Goal: Task Accomplishment & Management: Complete application form

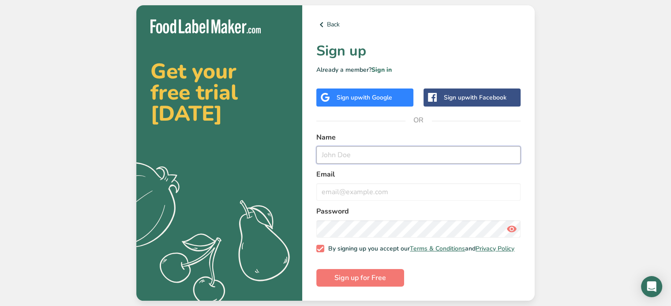
click at [373, 149] on input "text" at bounding box center [418, 155] width 204 height 18
type input "Khultivate"
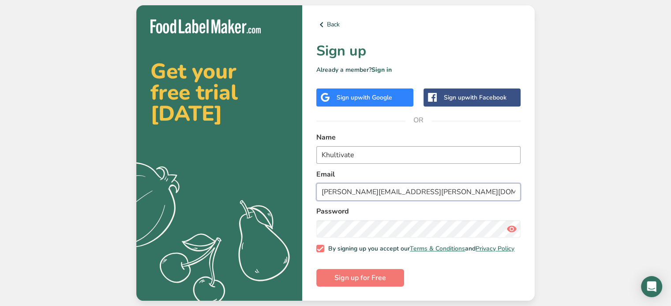
type input "leo.lopez@khultivate.com"
click at [510, 227] on icon at bounding box center [511, 229] width 11 height 16
click at [383, 279] on span "Sign up for Free" at bounding box center [360, 278] width 52 height 11
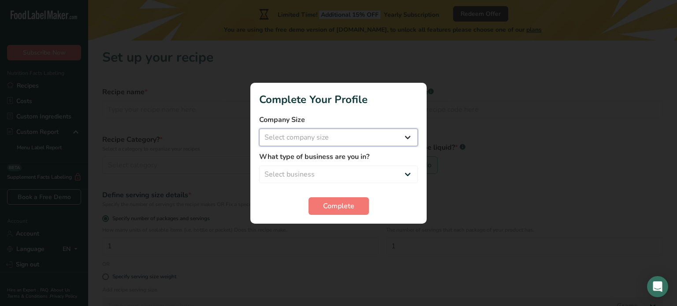
click at [404, 136] on select "Select company size Fewer than 10 Employees 10 to 50 Employees 51 to 500 Employ…" at bounding box center [338, 138] width 159 height 18
select select "1"
click at [259, 129] on select "Select company size Fewer than 10 Employees 10 to 50 Employees 51 to 500 Employ…" at bounding box center [338, 138] width 159 height 18
click at [355, 172] on select "Select business Packaged Food Manufacturer Restaurant & Cafe Bakery Meal Plans …" at bounding box center [338, 175] width 159 height 18
select select "8"
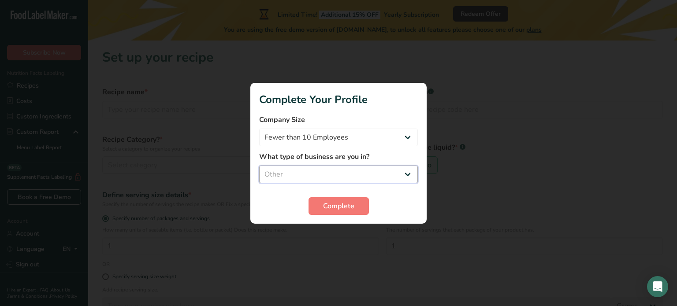
click at [259, 166] on select "Select business Packaged Food Manufacturer Restaurant & Cafe Bakery Meal Plans …" at bounding box center [338, 175] width 159 height 18
click at [340, 206] on span "Complete" at bounding box center [338, 206] width 31 height 11
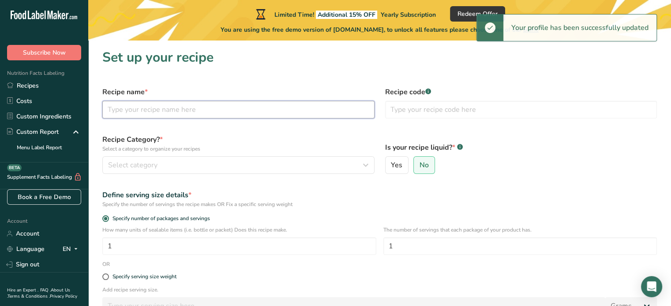
click at [249, 114] on input "text" at bounding box center [238, 110] width 272 height 18
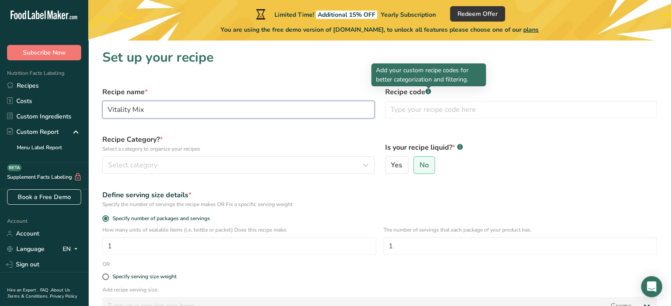
type input "Vitality Mix"
click at [429, 91] on rect at bounding box center [428, 92] width 6 height 6
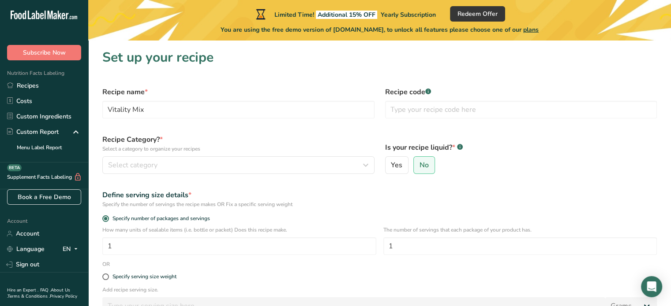
click at [429, 91] on rect at bounding box center [428, 92] width 6 height 6
click at [425, 116] on input "text" at bounding box center [521, 110] width 272 height 18
type input "VITMX"
click at [185, 164] on div "Select category" at bounding box center [235, 165] width 255 height 11
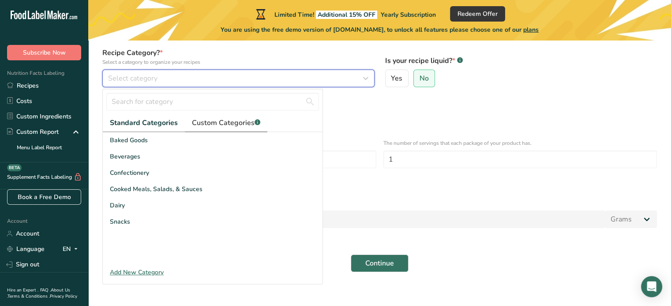
scroll to position [88, 0]
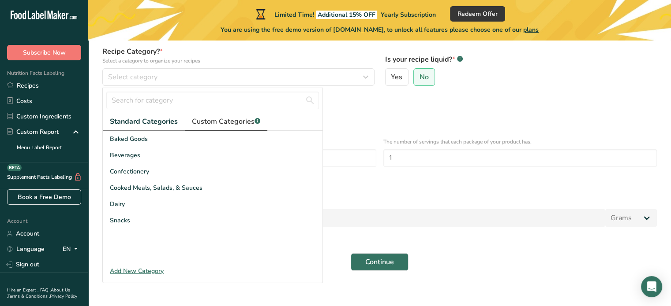
click at [238, 120] on span "Custom Categories .a-a{fill:#347362;}.b-a{fill:#fff;}" at bounding box center [226, 121] width 68 height 11
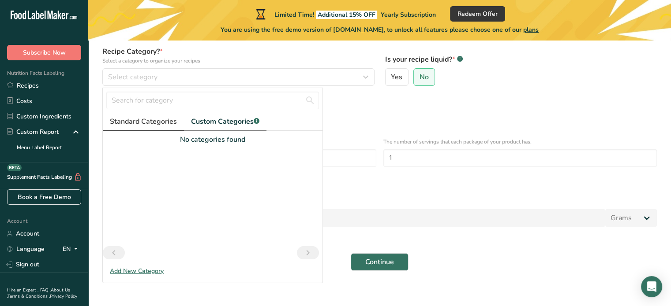
click at [145, 119] on span "Standard Categories" at bounding box center [143, 121] width 67 height 11
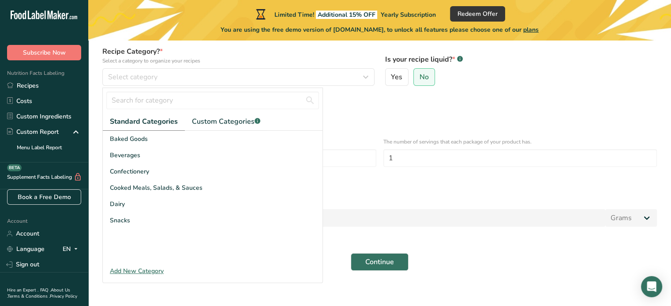
click at [138, 272] on div "Add New Category" at bounding box center [213, 271] width 220 height 9
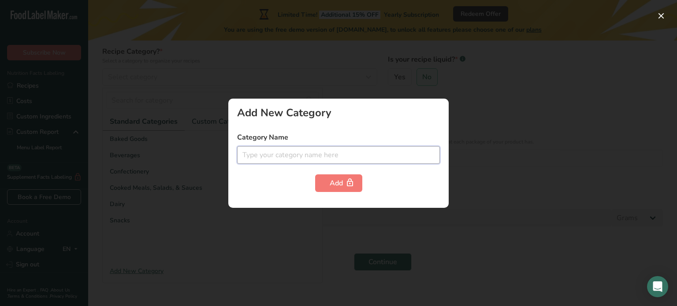
click at [346, 156] on input "text" at bounding box center [338, 155] width 203 height 18
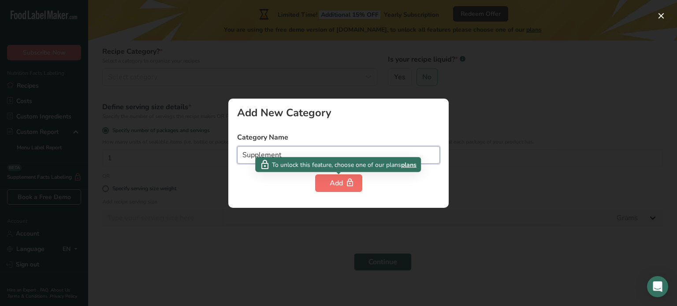
type input "Supplement"
click at [329, 190] on button "Add" at bounding box center [338, 184] width 47 height 18
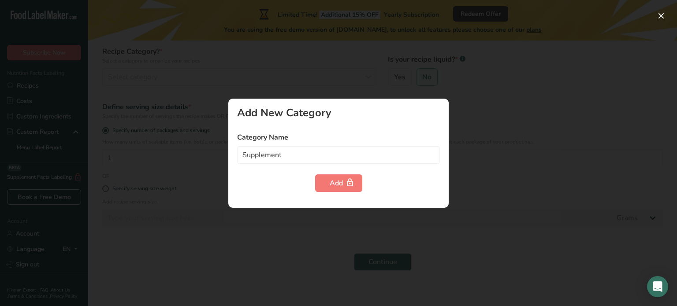
click at [261, 258] on div at bounding box center [338, 153] width 677 height 306
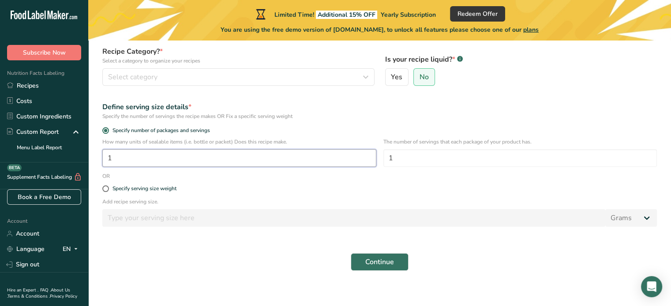
click at [243, 150] on input "1" at bounding box center [239, 158] width 274 height 18
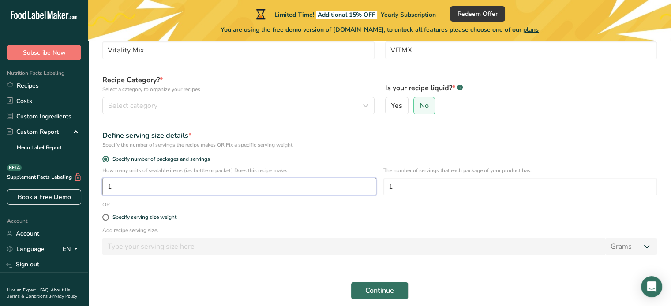
scroll to position [44, 0]
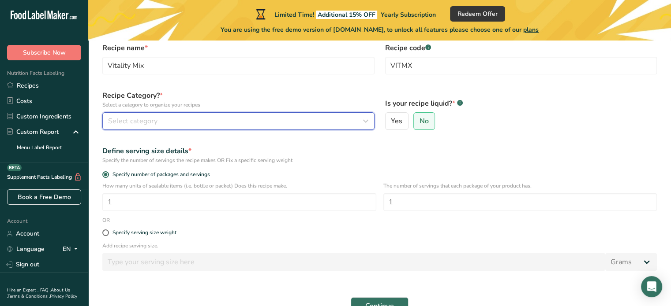
click at [235, 116] on div "Select category" at bounding box center [235, 121] width 255 height 11
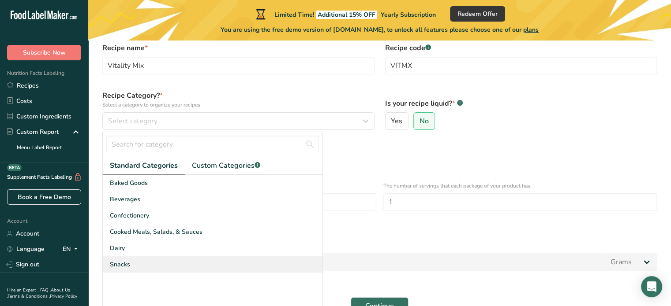
click at [146, 268] on div "Snacks" at bounding box center [213, 265] width 220 height 16
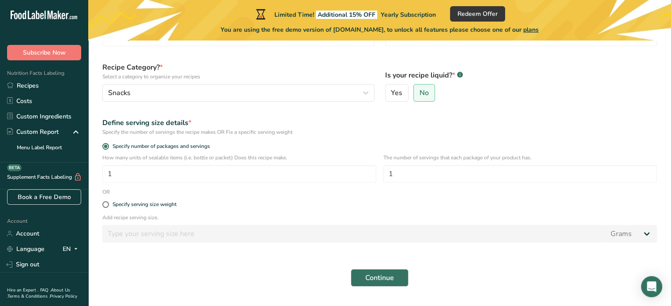
scroll to position [88, 0]
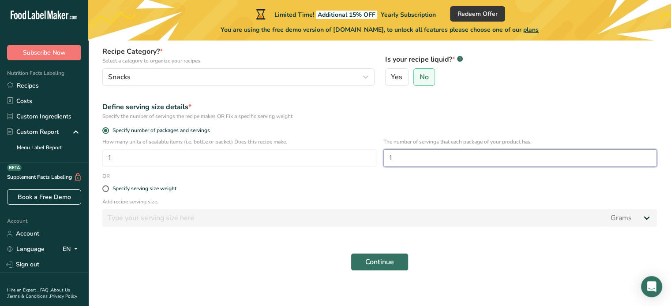
click at [430, 156] on input "1" at bounding box center [520, 158] width 274 height 18
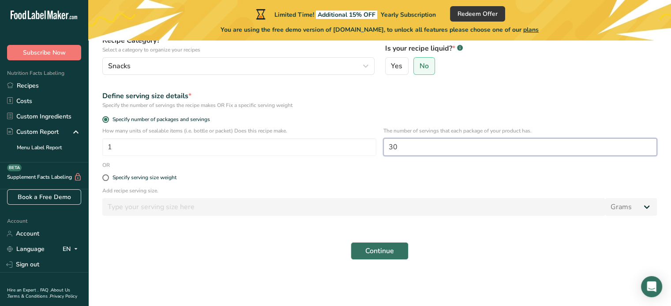
scroll to position [106, 0]
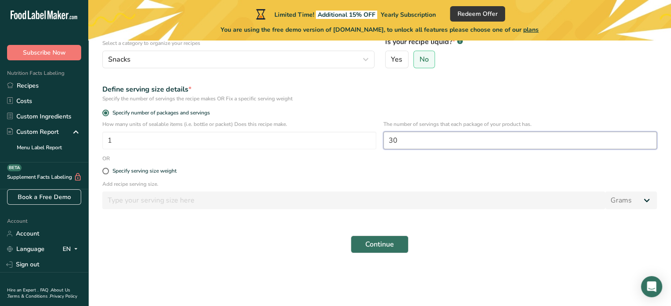
type input "30"
click at [143, 172] on div "Specify serving size weight" at bounding box center [144, 171] width 64 height 7
click at [108, 172] on input "Specify serving size weight" at bounding box center [105, 171] width 6 height 6
radio input "true"
radio input "false"
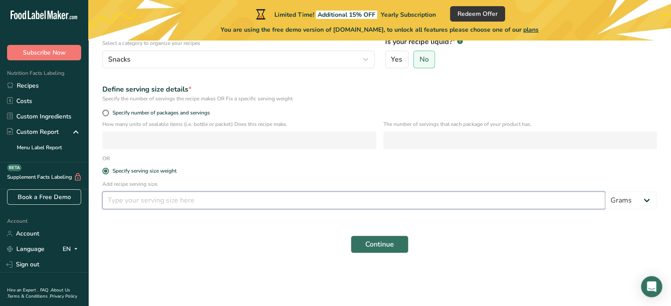
click at [148, 199] on input "number" at bounding box center [353, 201] width 503 height 18
type input "10"
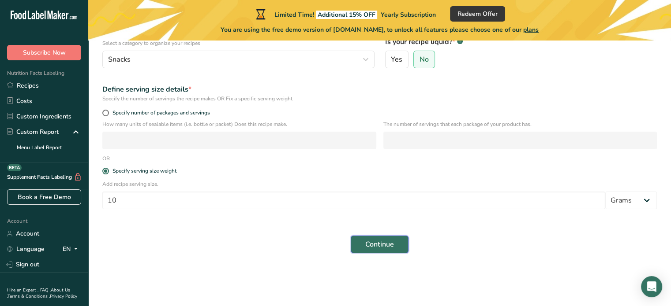
click at [364, 238] on button "Continue" at bounding box center [379, 245] width 58 height 18
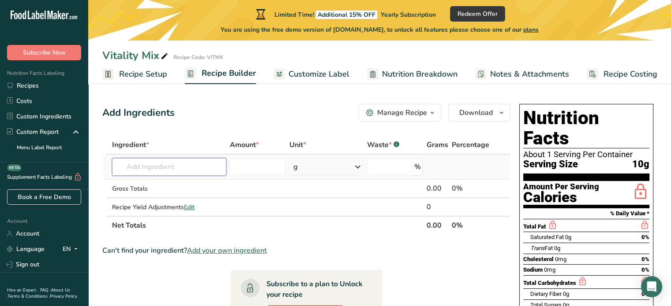
click at [191, 167] on input "text" at bounding box center [169, 167] width 114 height 18
type input "Organic Spinach Leaf Powder"
click at [271, 168] on input "number" at bounding box center [258, 167] width 56 height 18
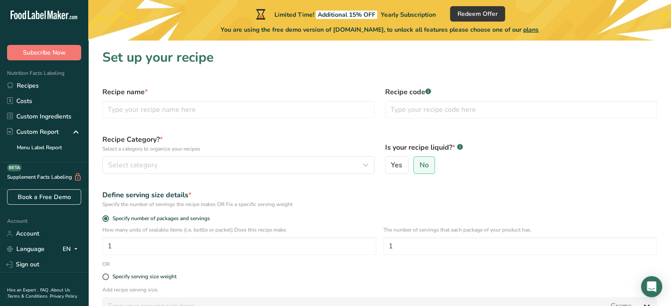
scroll to position [95, 0]
